Goal: Task Accomplishment & Management: Use online tool/utility

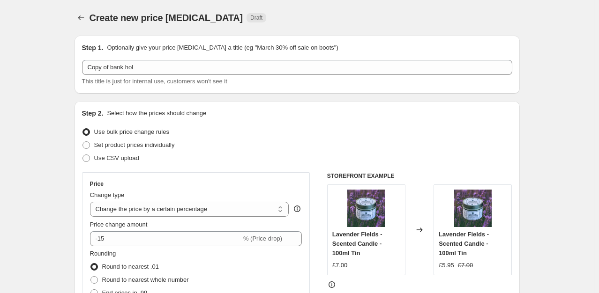
select select "percentage"
select select "product_status"
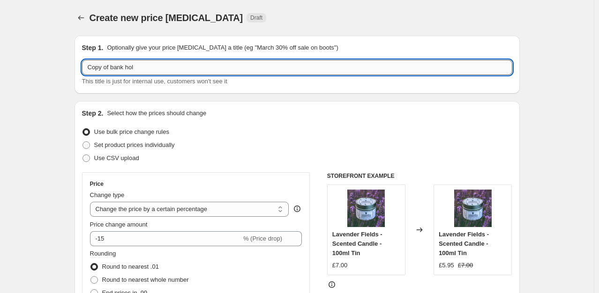
click at [146, 68] on input "Copy of bank hol" at bounding box center [297, 67] width 430 height 15
drag, startPoint x: 146, startPoint y: 68, endPoint x: 30, endPoint y: 69, distance: 116.7
type input "B"
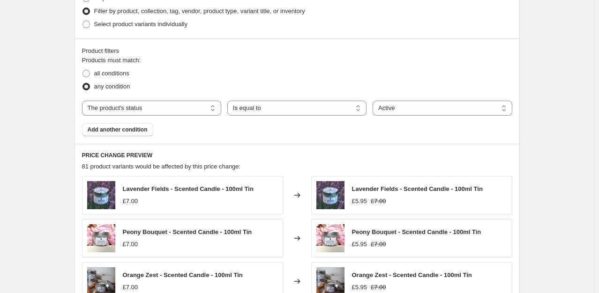
scroll to position [422, 0]
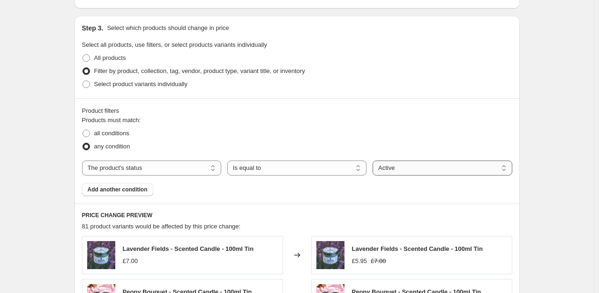
type input "Summer Sale"
click at [412, 168] on select "Active Draft Archived" at bounding box center [442, 168] width 139 height 15
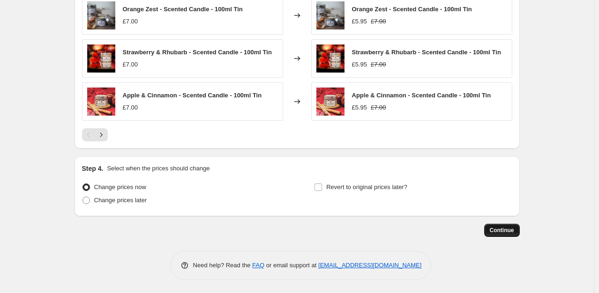
click at [490, 227] on button "Continue" at bounding box center [502, 230] width 36 height 13
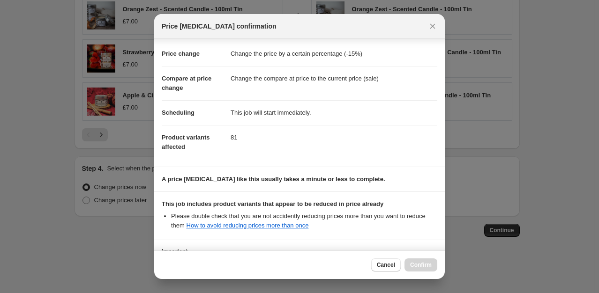
scroll to position [0, 0]
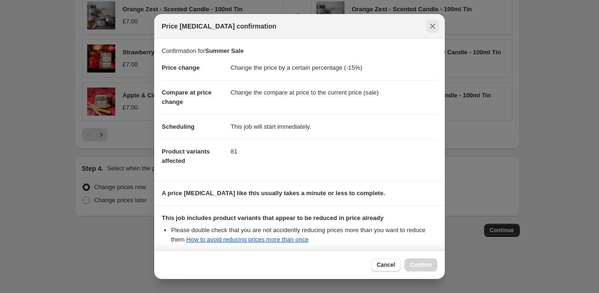
click at [428, 26] on icon "Close" at bounding box center [432, 26] width 9 height 9
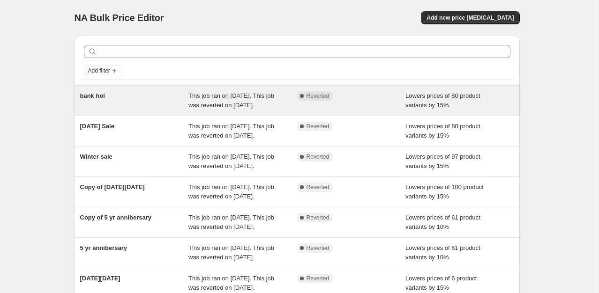
click at [150, 92] on div "bank hol" at bounding box center [134, 100] width 109 height 19
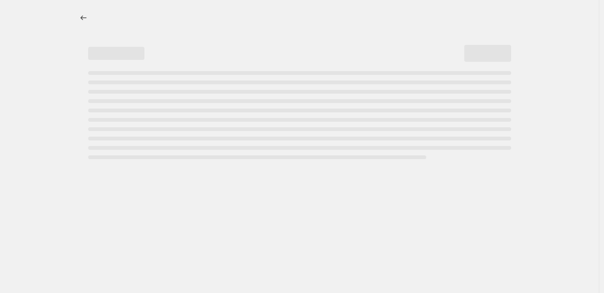
select select "percentage"
select select "product_status"
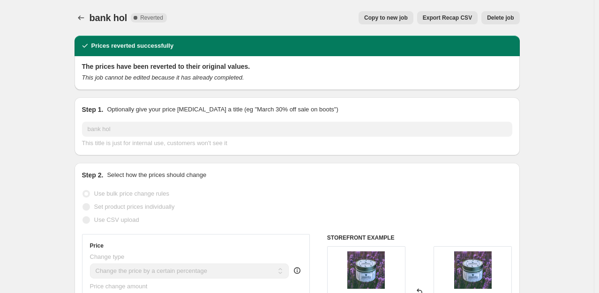
click at [405, 17] on span "Copy to new job" at bounding box center [386, 18] width 44 height 8
select select "percentage"
select select "product_status"
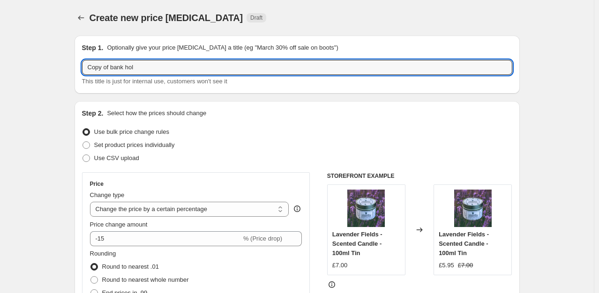
drag, startPoint x: 140, startPoint y: 66, endPoint x: 40, endPoint y: 75, distance: 100.7
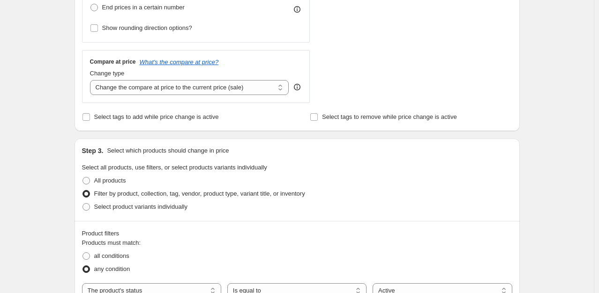
scroll to position [302, 0]
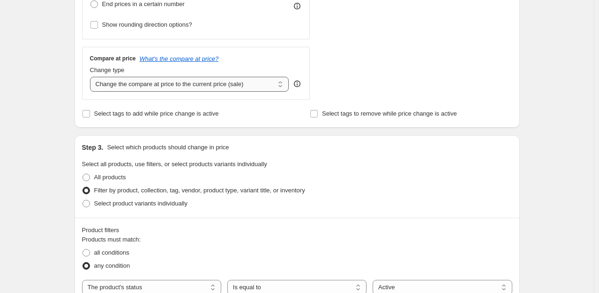
type input "Summer Sale"
click at [167, 82] on select "Change the compare at price to the current price (sale) Change the compare at p…" at bounding box center [189, 84] width 199 height 15
click at [25, 85] on div "Create new price [MEDICAL_DATA]. This page is ready Create new price [MEDICAL_D…" at bounding box center [297, 219] width 594 height 1043
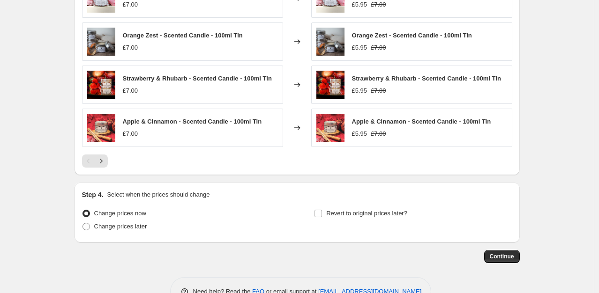
scroll to position [748, 0]
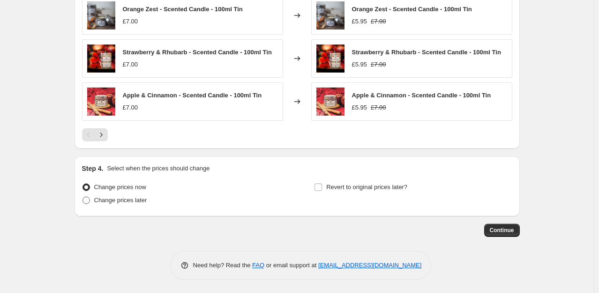
click at [123, 202] on span "Change prices later" at bounding box center [120, 200] width 53 height 7
click at [83, 197] on input "Change prices later" at bounding box center [83, 197] width 0 height 0
radio input "true"
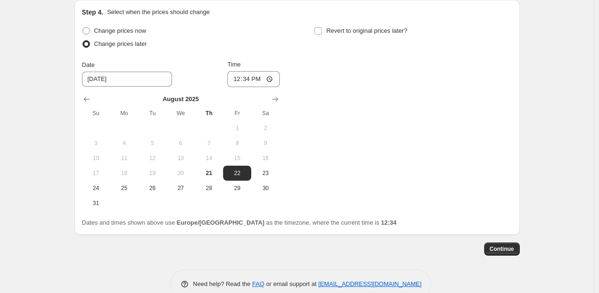
scroll to position [913, 0]
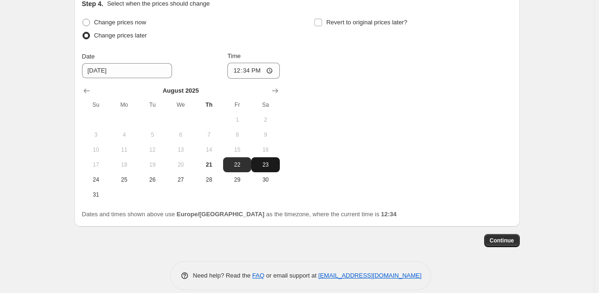
click at [270, 164] on span "23" at bounding box center [265, 165] width 21 height 8
type input "[DATE]"
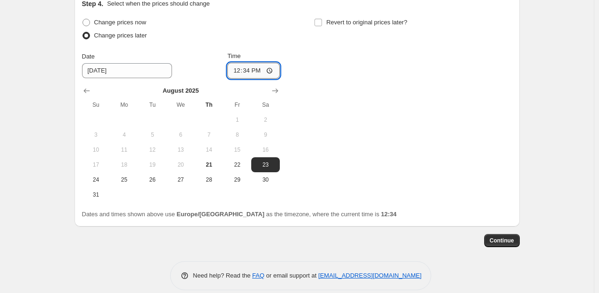
click at [259, 73] on input "12:34" at bounding box center [253, 71] width 53 height 16
click at [254, 71] on input "12:34" at bounding box center [253, 71] width 53 height 16
click at [249, 72] on input "12:34" at bounding box center [253, 71] width 53 height 16
type input "00:01"
click at [322, 71] on div "Change prices now Change prices later Date [DATE] Time 00:[DATE] Mo Tu We Th Fr…" at bounding box center [297, 109] width 430 height 187
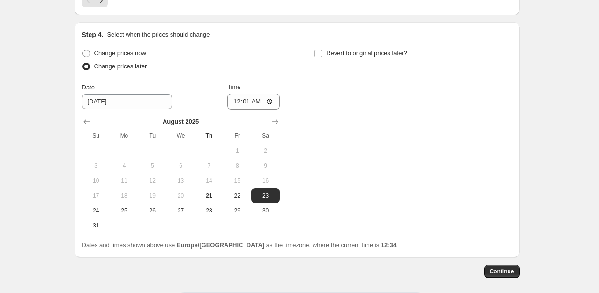
scroll to position [882, 0]
click at [321, 55] on input "Revert to original prices later?" at bounding box center [319, 54] width 8 height 8
checkbox input "true"
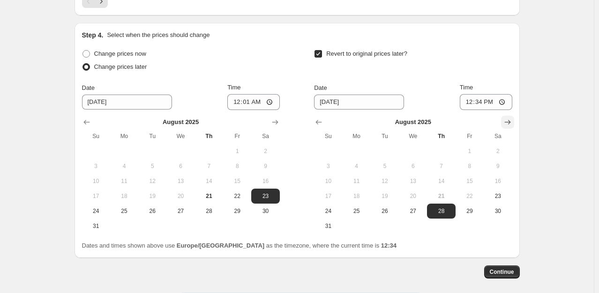
click at [510, 121] on icon "Show next month, September 2025" at bounding box center [507, 122] width 9 height 9
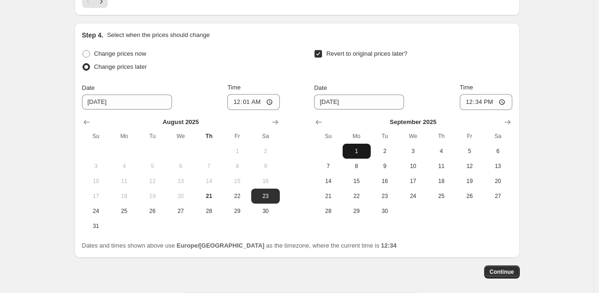
click at [365, 148] on span "1" at bounding box center [356, 152] width 21 height 8
click at [321, 124] on icon "Show previous month, August 2025" at bounding box center [318, 122] width 9 height 9
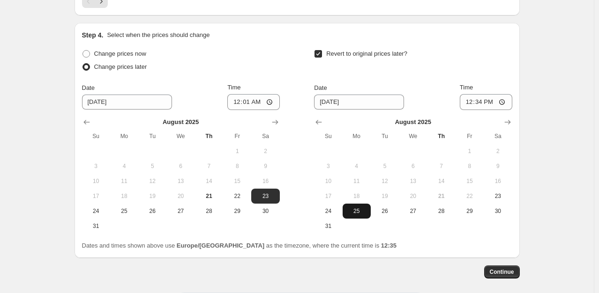
click at [366, 213] on span "25" at bounding box center [356, 212] width 21 height 8
type input "[DATE]"
click at [359, 122] on div at bounding box center [413, 122] width 198 height 9
click at [485, 100] on input "12:34" at bounding box center [486, 102] width 53 height 16
type input "23:59"
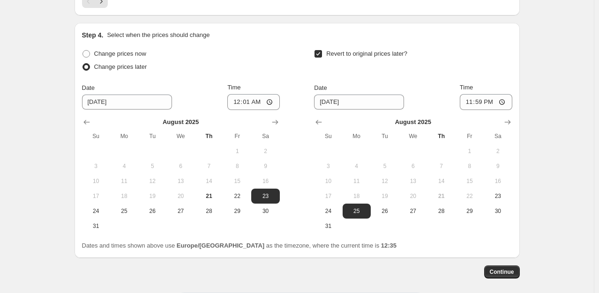
click at [490, 113] on div "[DATE] Su Mo Tu We Th Fr Sa 1 2 3 4 5 6 7 8 9 10 11 12 13 14 15 16 17 18 19 20 …" at bounding box center [409, 172] width 205 height 124
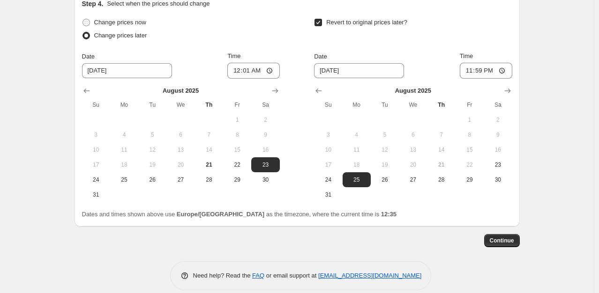
scroll to position [914, 0]
click at [495, 242] on span "Continue" at bounding box center [502, 241] width 24 height 8
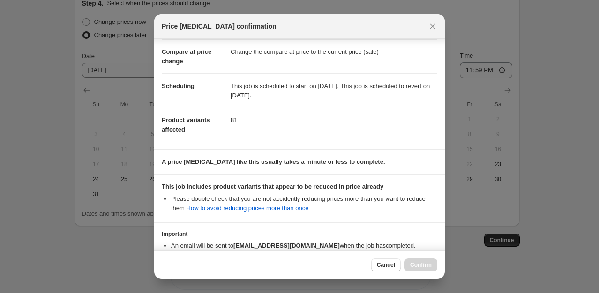
scroll to position [98, 0]
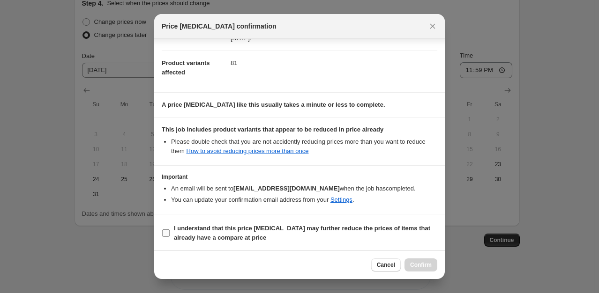
click at [171, 229] on label "I understand that this price [MEDICAL_DATA] may further reduce the prices of it…" at bounding box center [300, 233] width 276 height 23
click at [170, 230] on input "I understand that this price [MEDICAL_DATA] may further reduce the prices of it…" at bounding box center [166, 234] width 8 height 8
checkbox input "true"
click at [426, 265] on span "Confirm" at bounding box center [421, 266] width 22 height 8
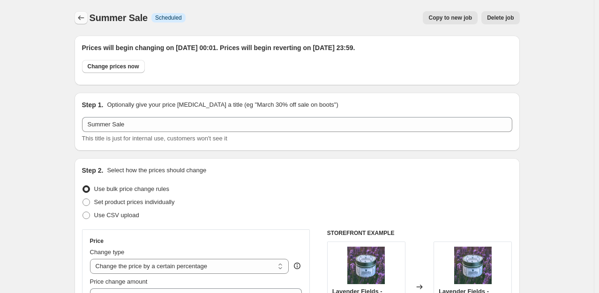
click at [83, 15] on icon "Price change jobs" at bounding box center [80, 17] width 9 height 9
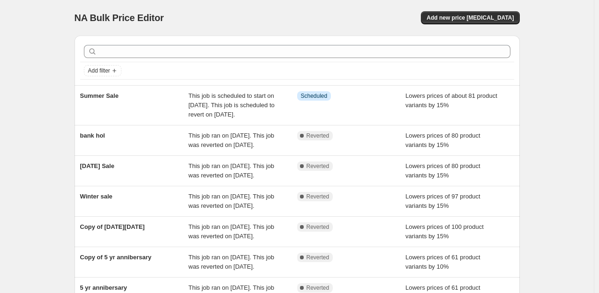
click at [47, 79] on div "NA Bulk Price Editor. This page is ready NA Bulk Price Editor Add new price [ME…" at bounding box center [297, 246] width 594 height 492
